Goal: Check status: Check status

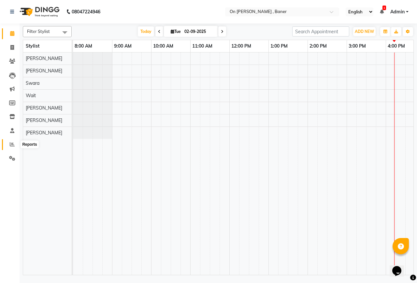
click at [14, 146] on icon at bounding box center [12, 144] width 5 height 5
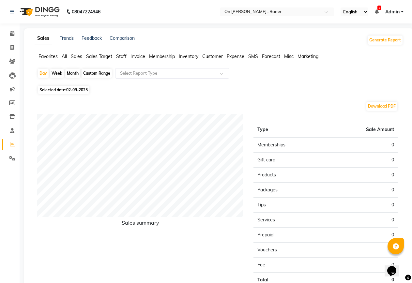
click at [73, 72] on div "Month" at bounding box center [72, 73] width 15 height 9
select select "9"
select select "2025"
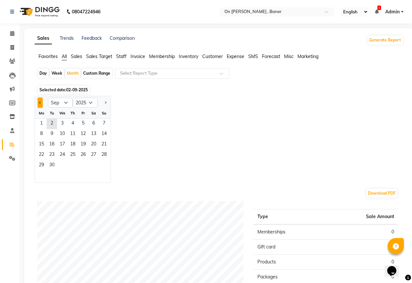
click at [40, 106] on button "Previous month" at bounding box center [39, 102] width 5 height 10
select select "8"
click at [84, 128] on span "1" at bounding box center [83, 124] width 10 height 10
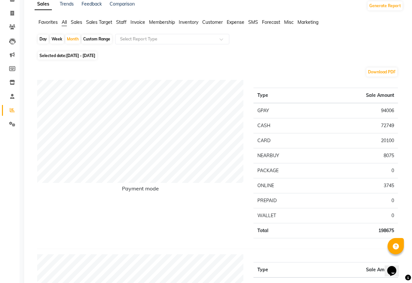
scroll to position [33, 0]
